Goal: Find specific page/section: Find specific page/section

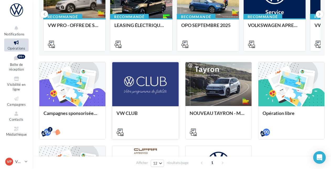
scroll to position [26, 0]
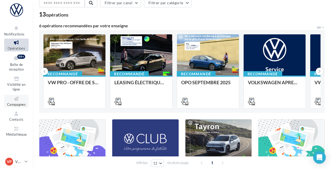
click at [23, 105] on span "Campagnes" at bounding box center [16, 104] width 19 height 4
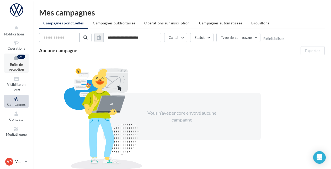
click at [21, 56] on div "99+" at bounding box center [21, 57] width 8 height 4
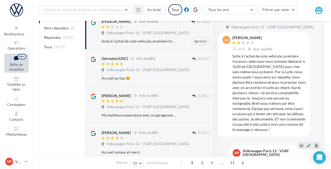
scroll to position [79, 0]
click at [251, 11] on button "Tous les avis" at bounding box center [230, 9] width 53 height 9
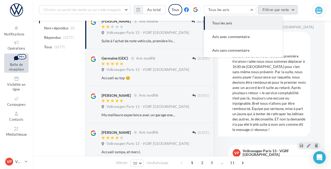
click at [294, 11] on button "Filtrer par note" at bounding box center [278, 9] width 40 height 9
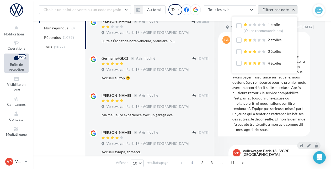
click at [294, 11] on button "Filtrer par note" at bounding box center [278, 9] width 40 height 9
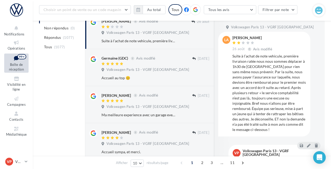
click at [197, 8] on icon at bounding box center [195, 9] width 5 height 5
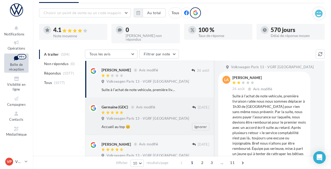
scroll to position [24, 0]
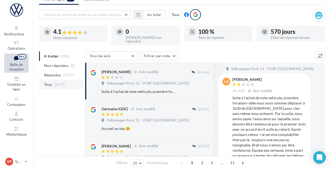
click at [52, 82] on li "Tous (1077)" at bounding box center [61, 84] width 44 height 9
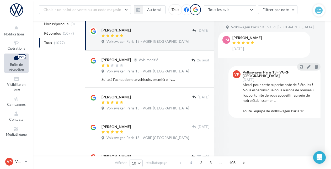
scroll to position [76, 0]
